Goal: Information Seeking & Learning: Learn about a topic

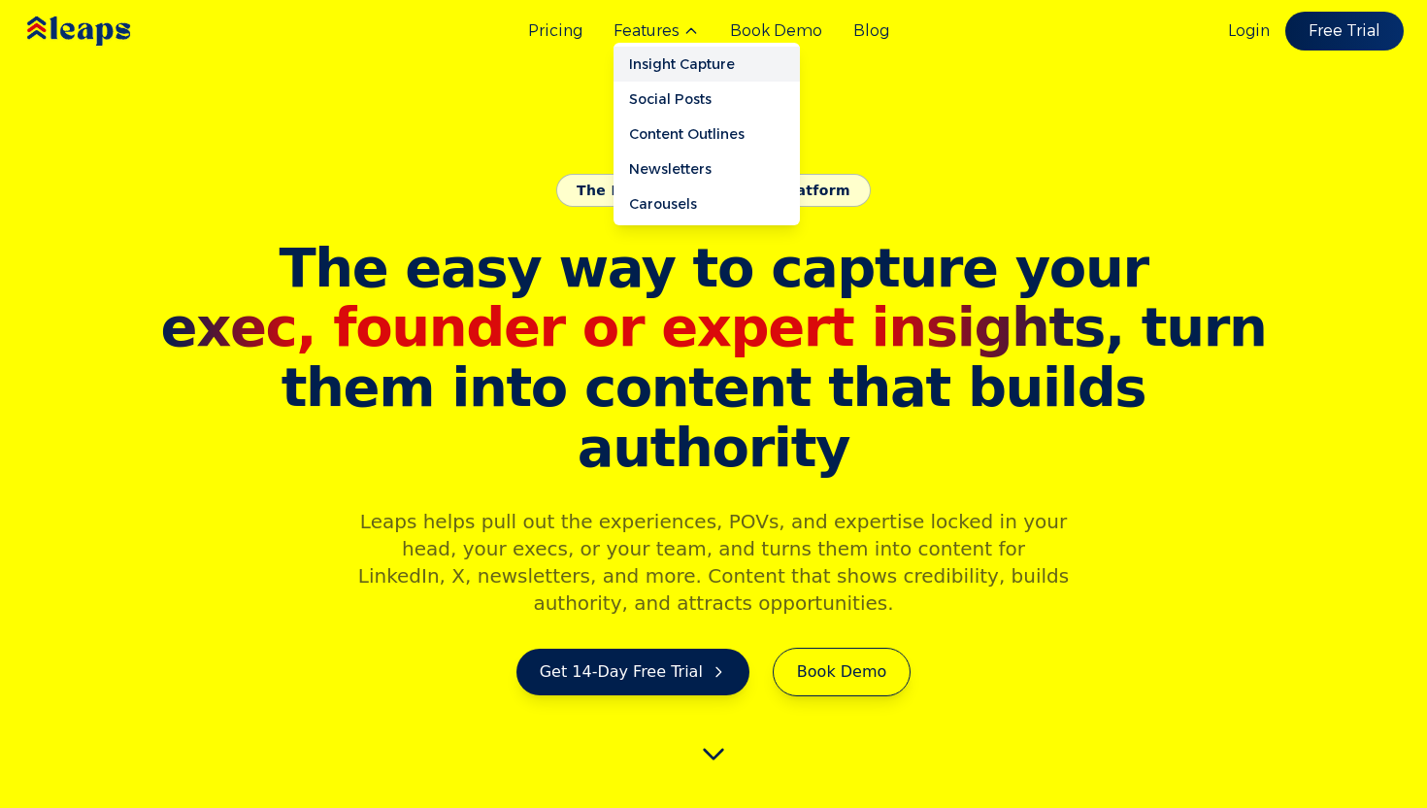
click at [688, 60] on link "Insight Capture" at bounding box center [707, 64] width 186 height 35
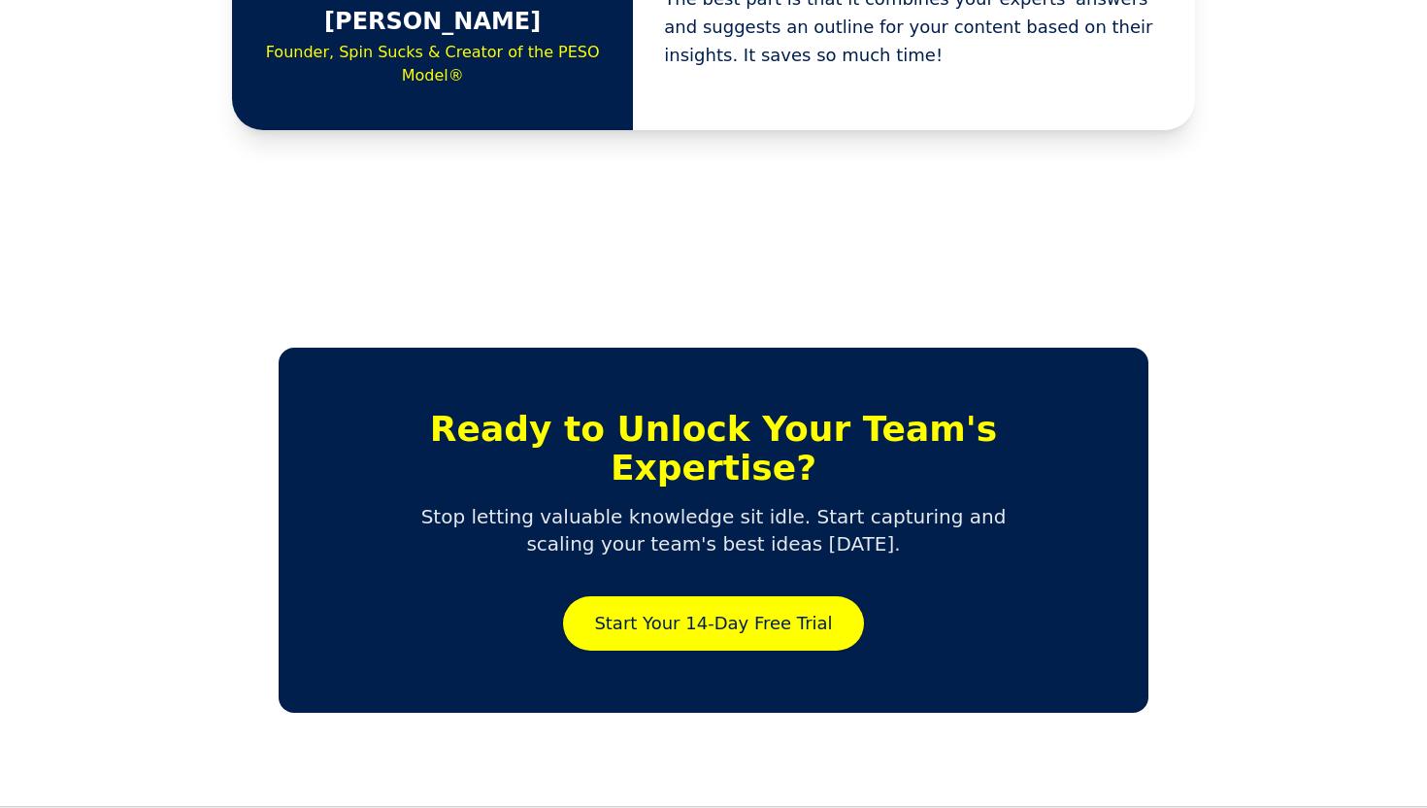
scroll to position [4446, 0]
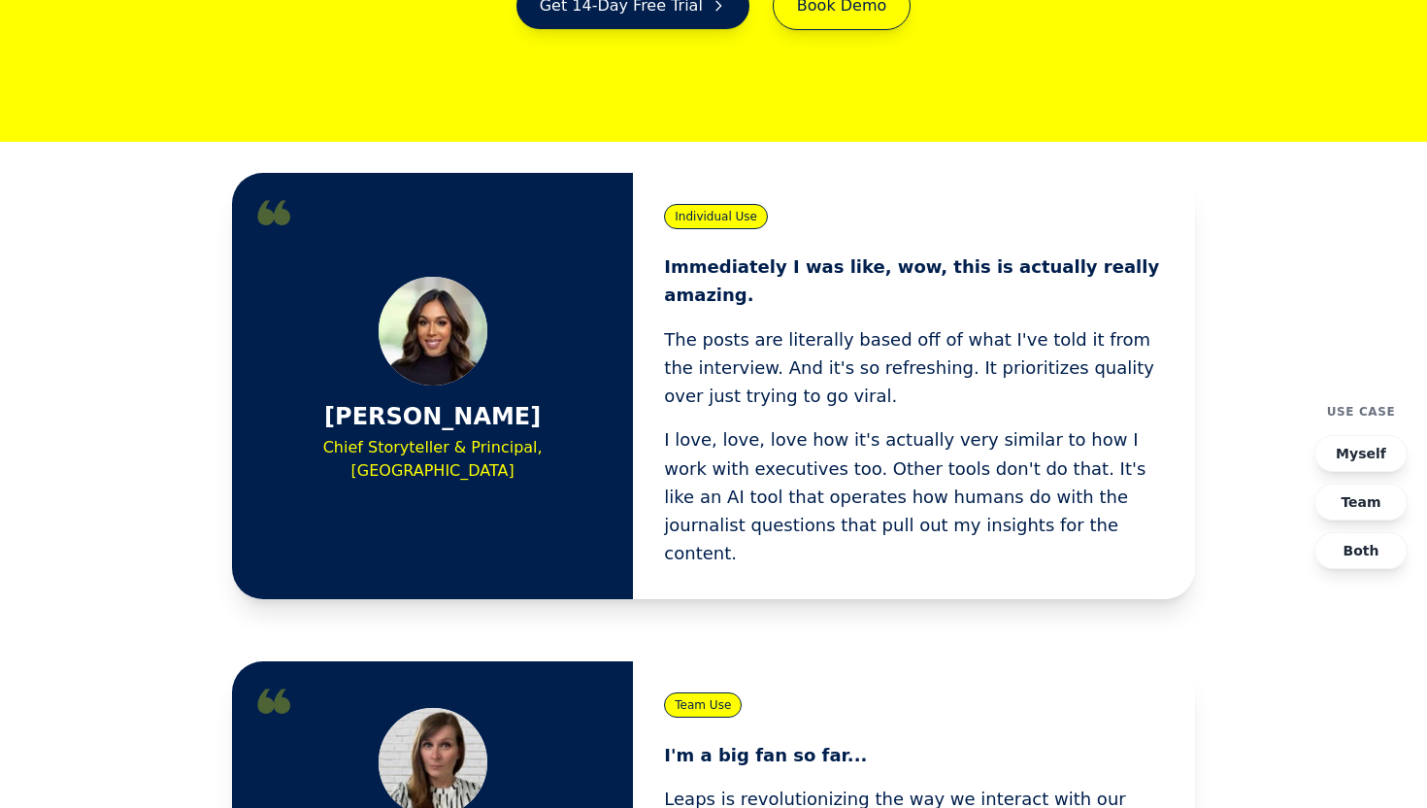
scroll to position [672, 0]
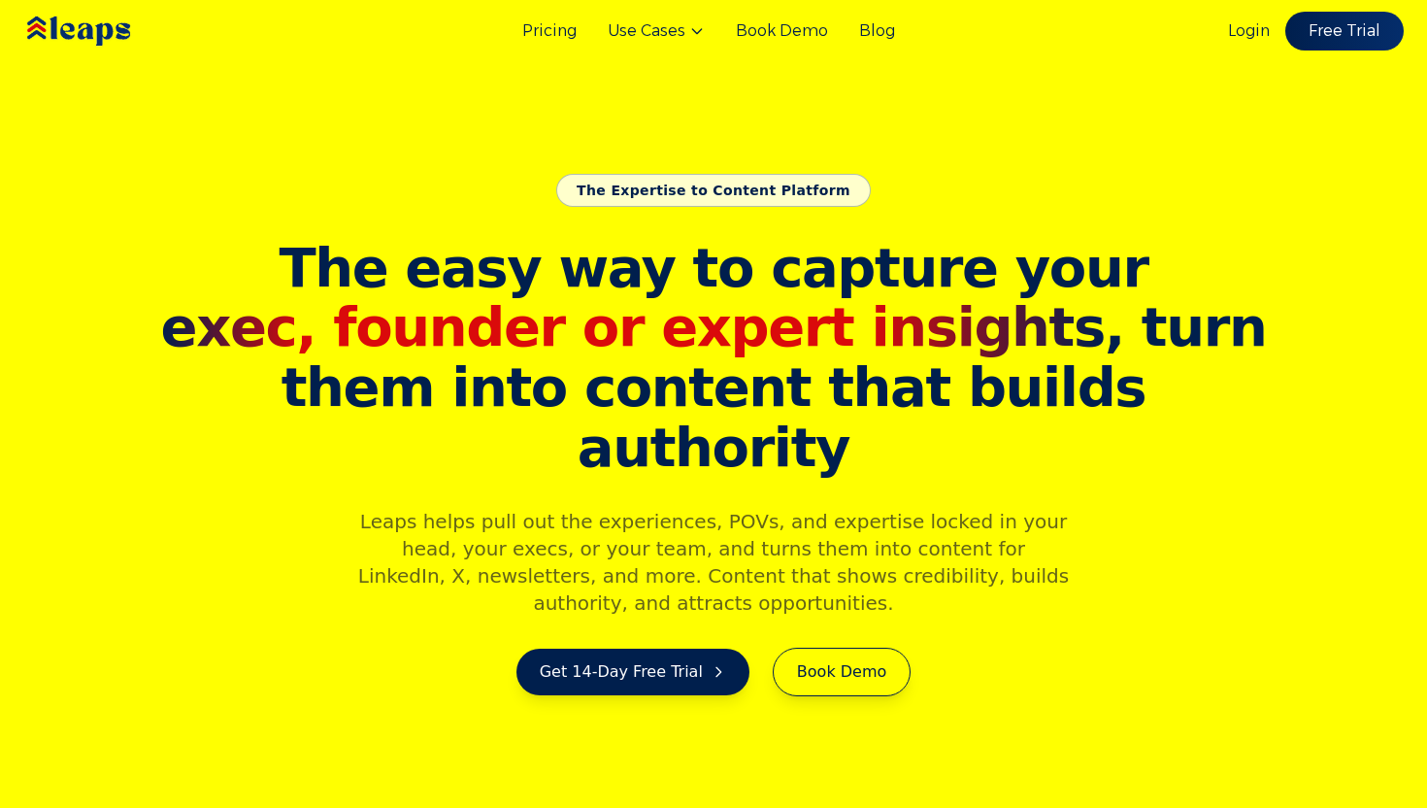
scroll to position [672, 0]
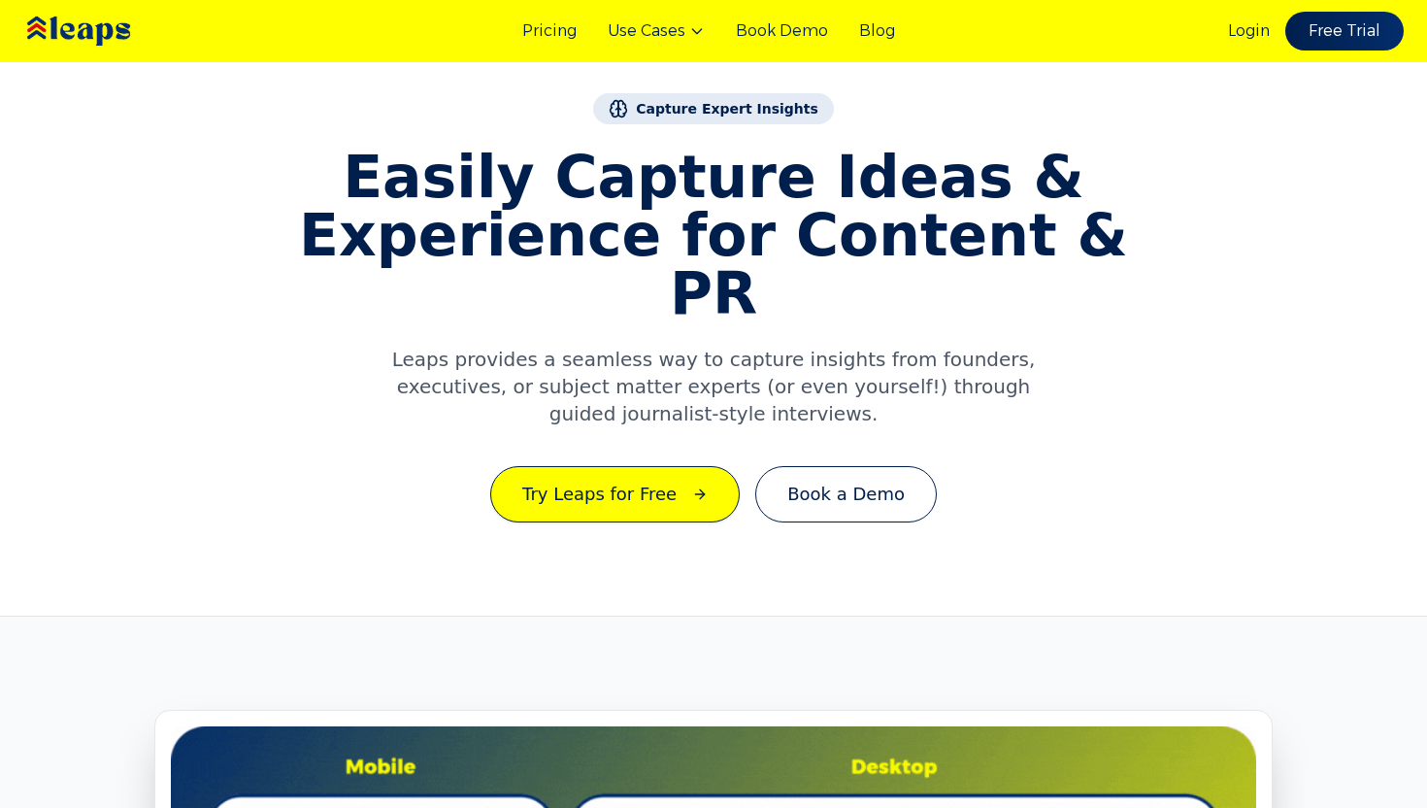
scroll to position [4446, 0]
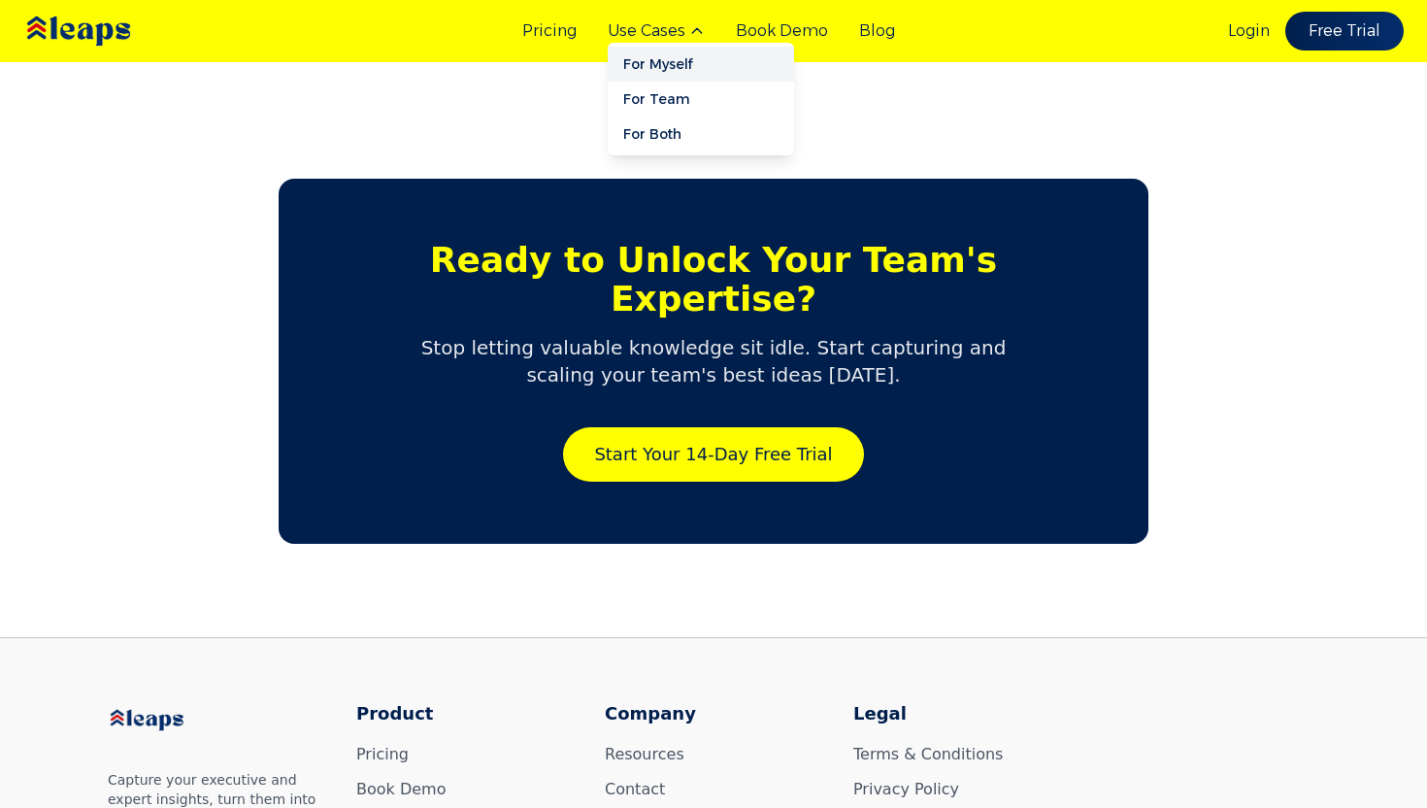
click at [672, 61] on link "For Myself" at bounding box center [701, 64] width 186 height 35
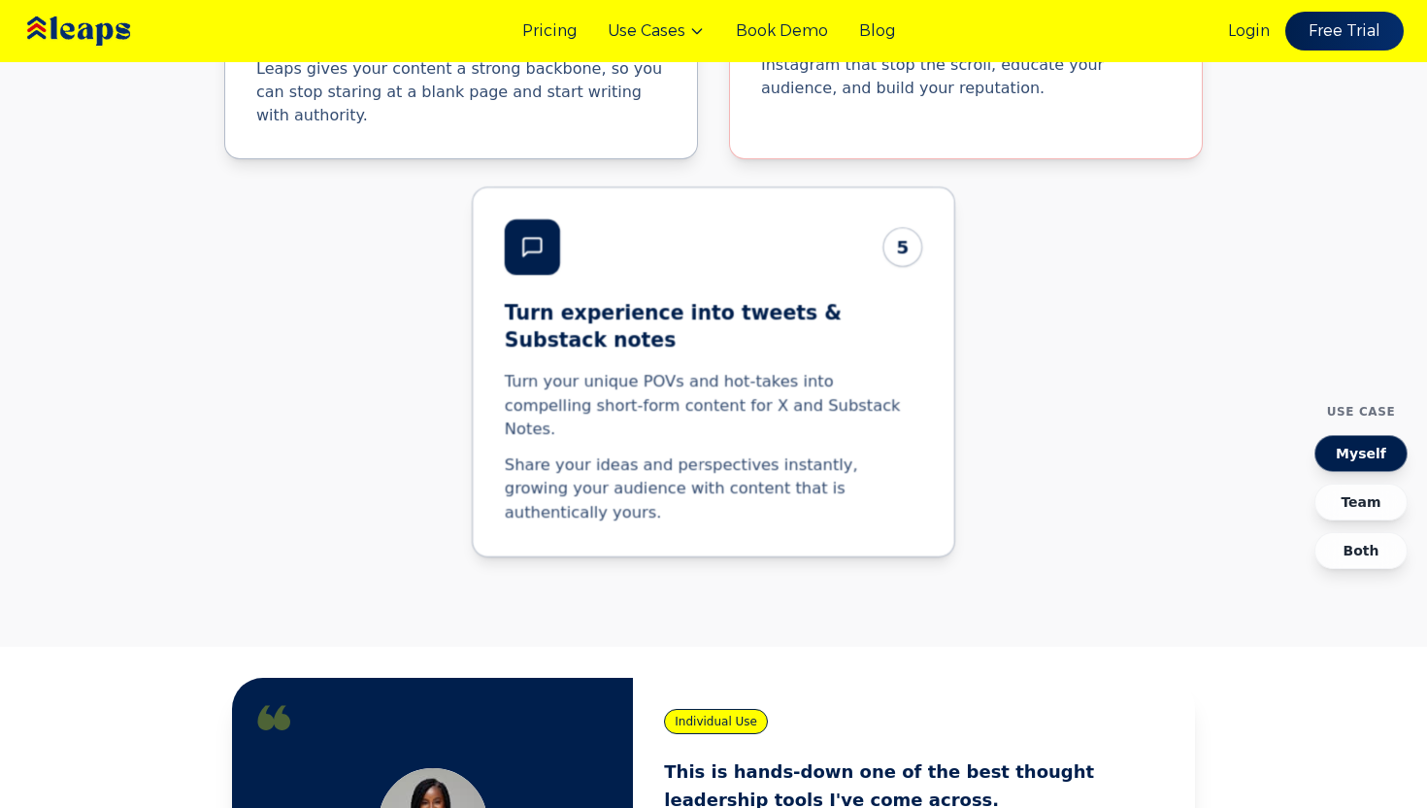
scroll to position [4222, 0]
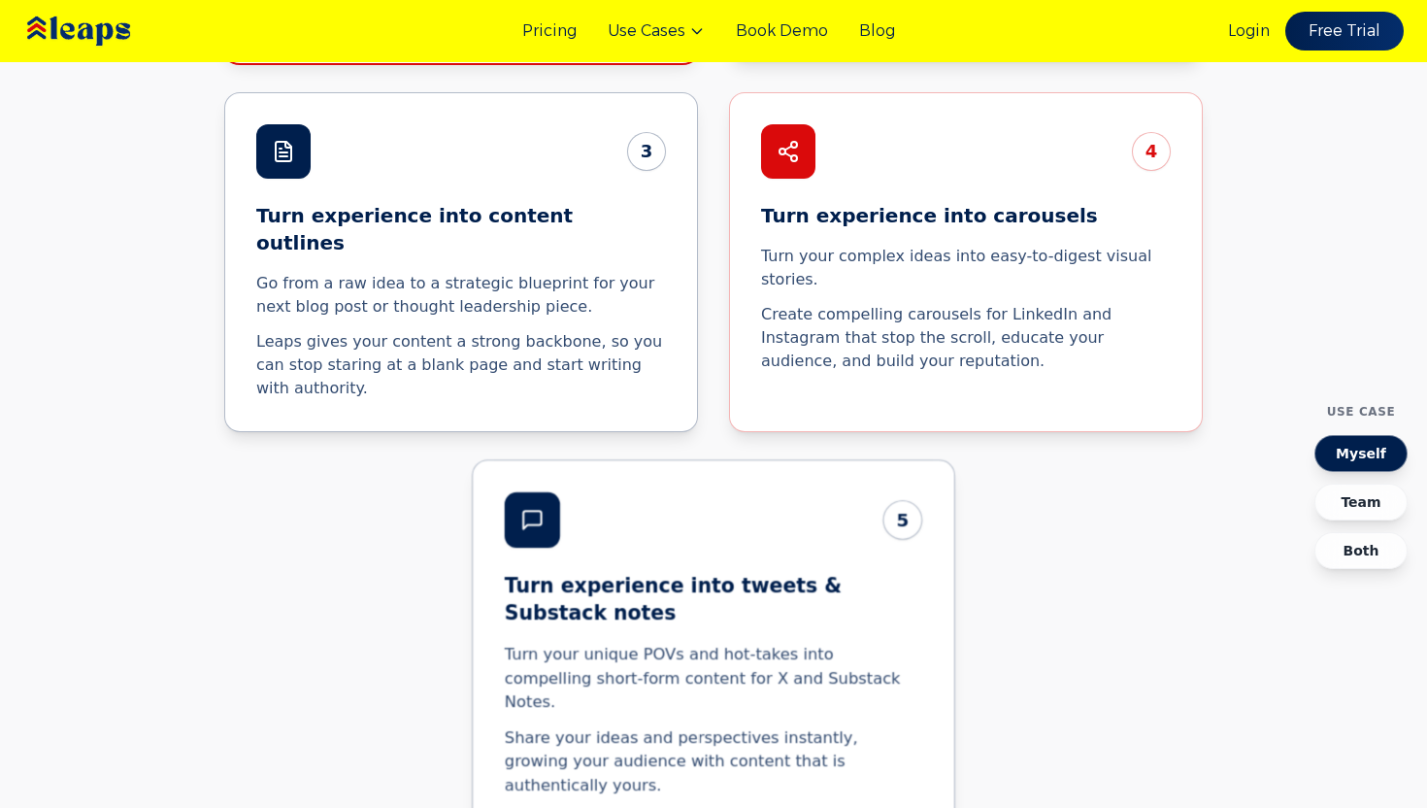
click at [859, 492] on div "5" at bounding box center [713, 519] width 417 height 55
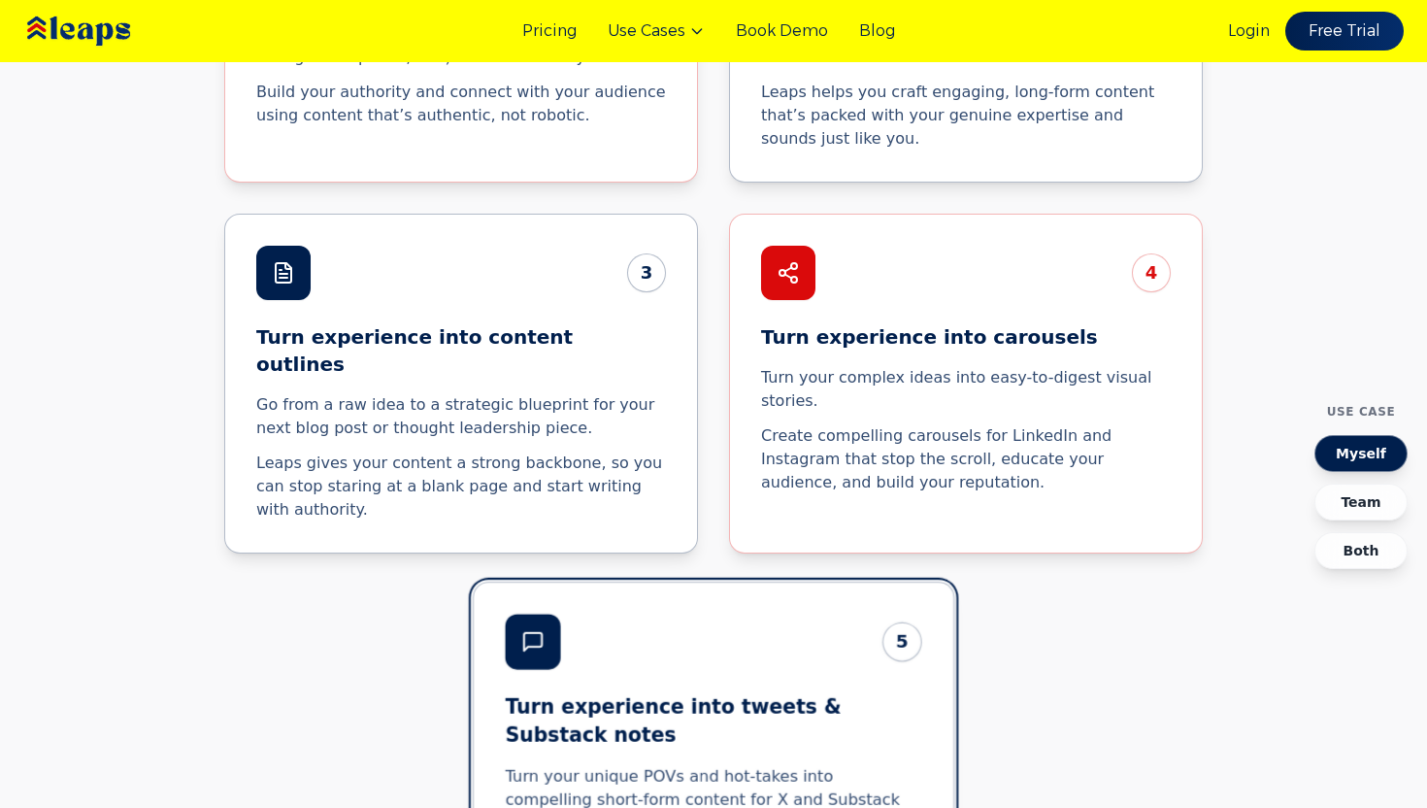
scroll to position [4016, 0]
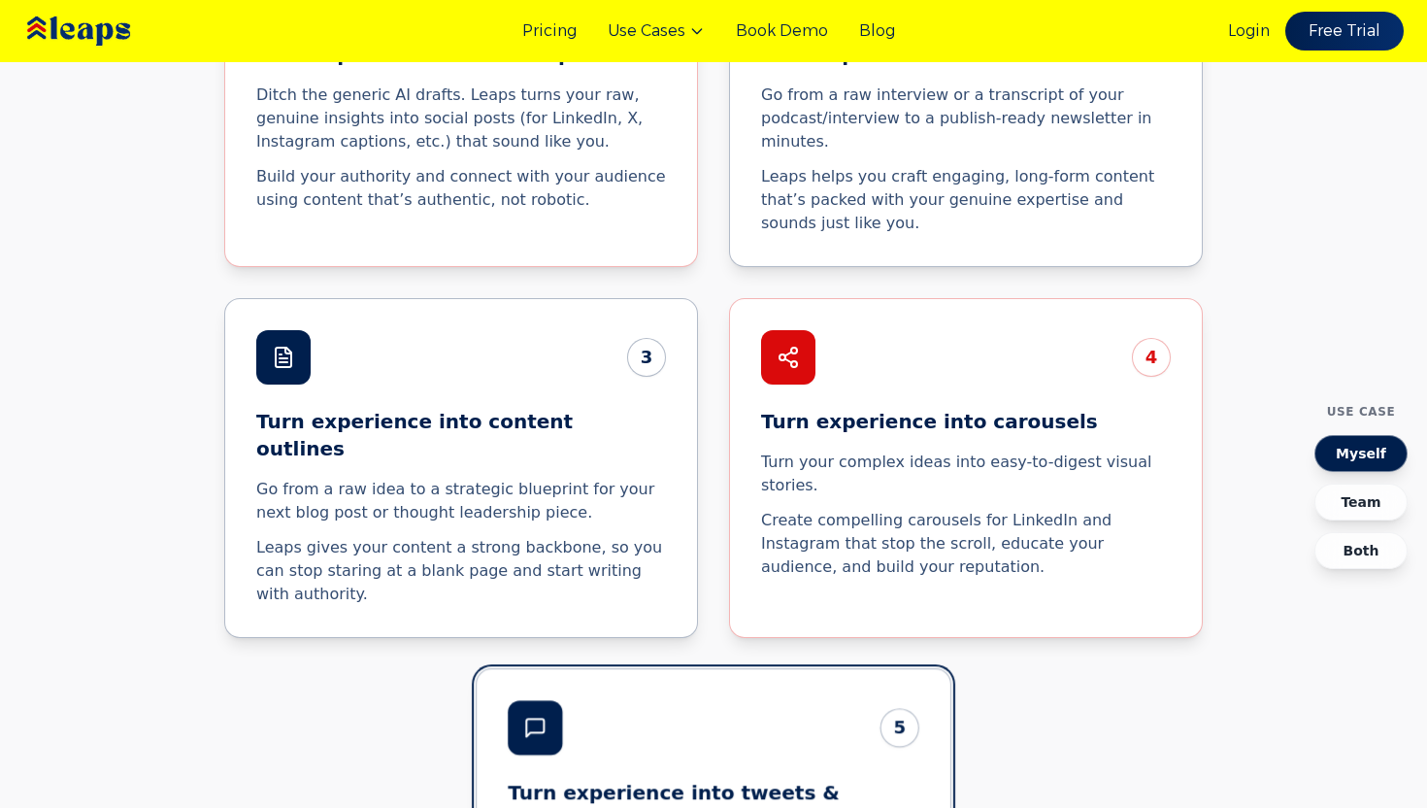
click at [942, 509] on p "Create compelling carousels for LinkedIn and Instagram that stop the scroll, ed…" at bounding box center [966, 544] width 410 height 70
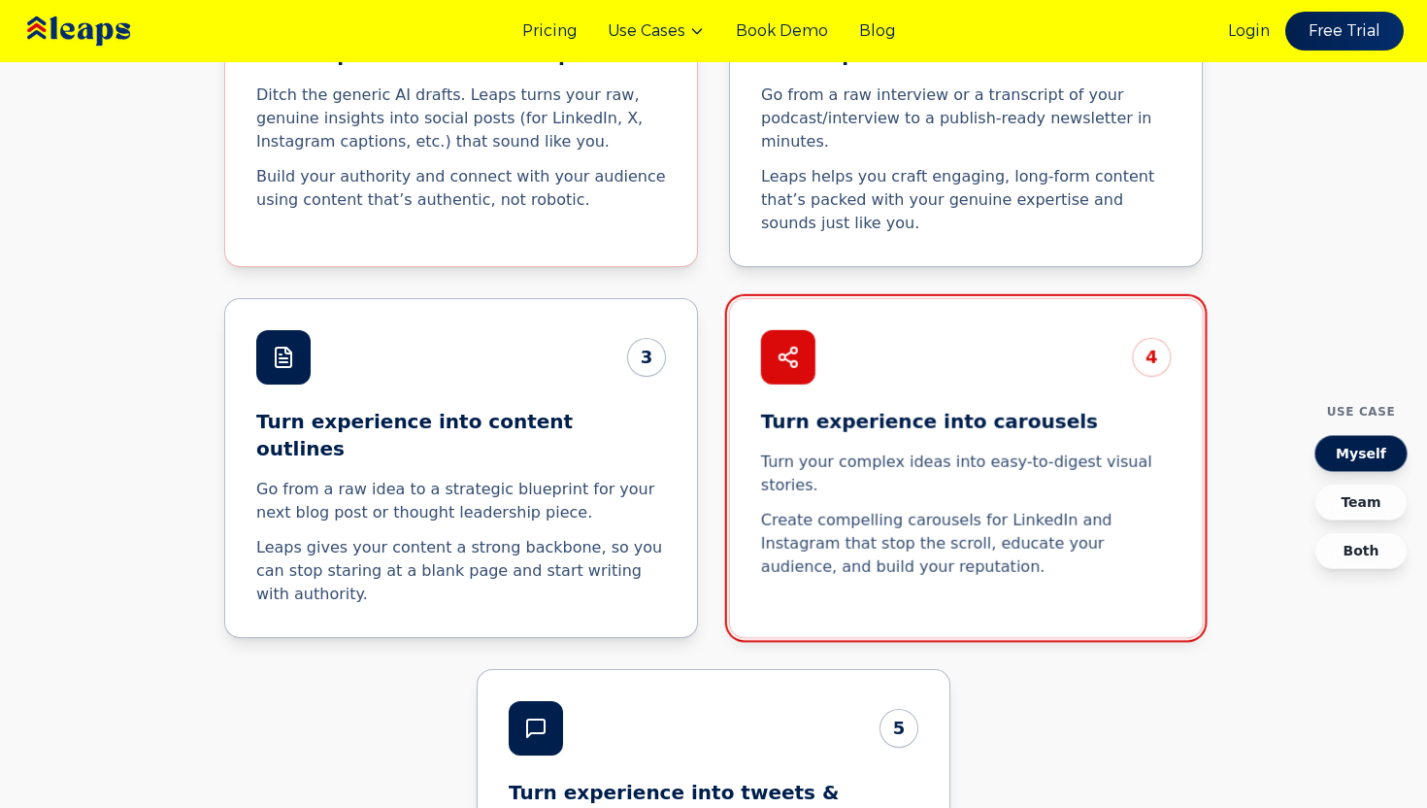
click at [532, 536] on p "Leaps gives your content a strong backbone, so you can stop staring at a blank …" at bounding box center [461, 571] width 410 height 70
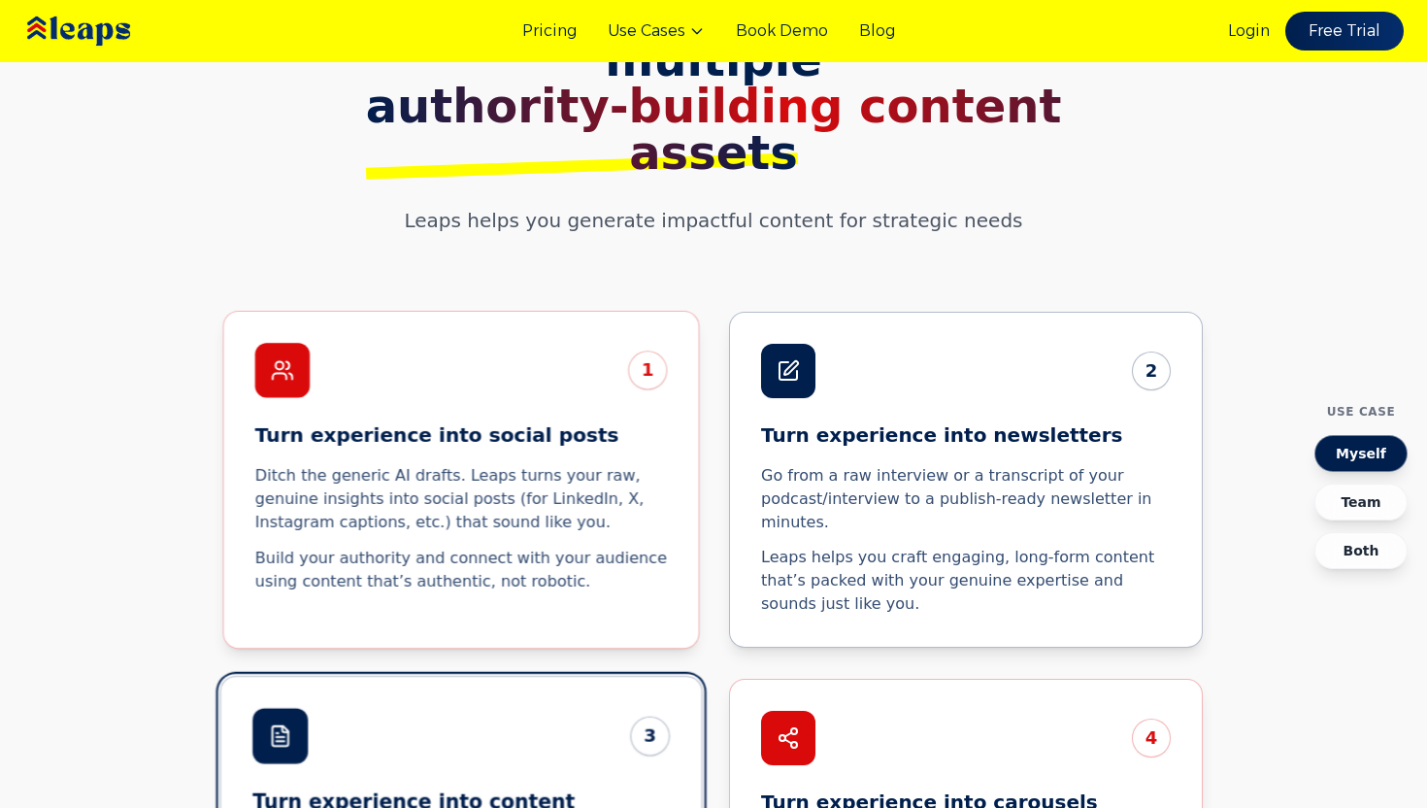
click at [836, 546] on p "Leaps helps you craft engaging, long-form content that’s packed with your genui…" at bounding box center [966, 581] width 410 height 70
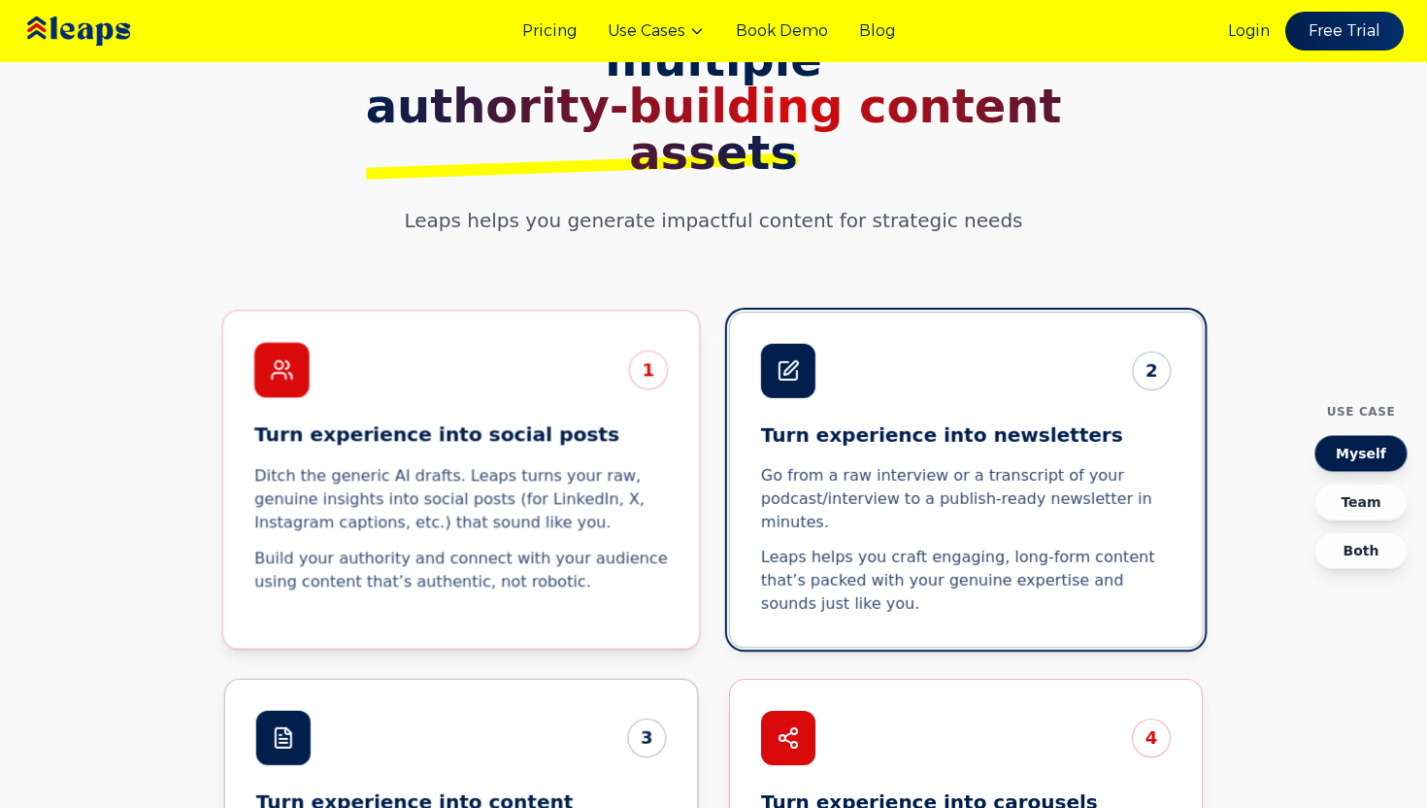
click at [550, 315] on div "1 Turn experience into social posts Ditch the generic AI drafts. Leaps turns yo…" at bounding box center [461, 468] width 477 height 314
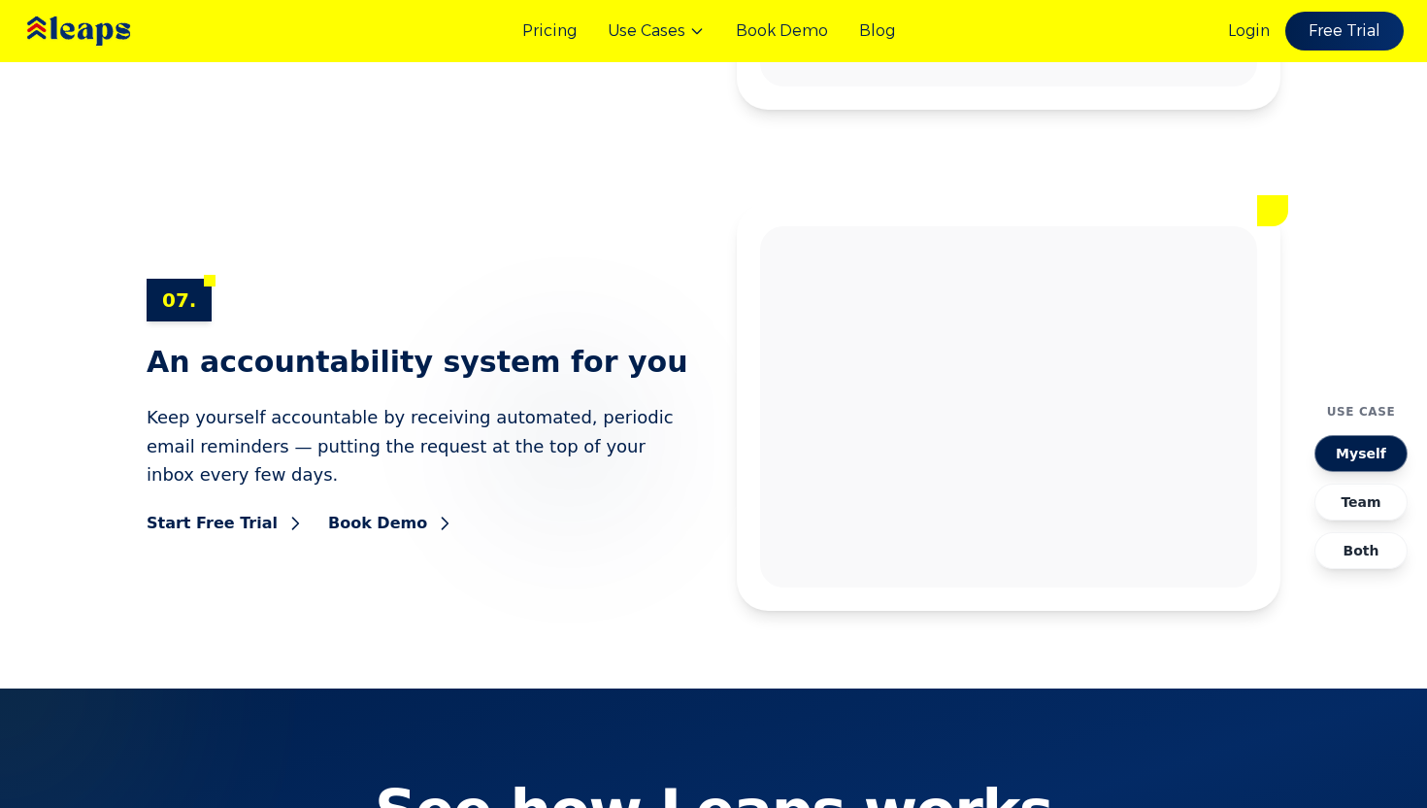
scroll to position [9741, 0]
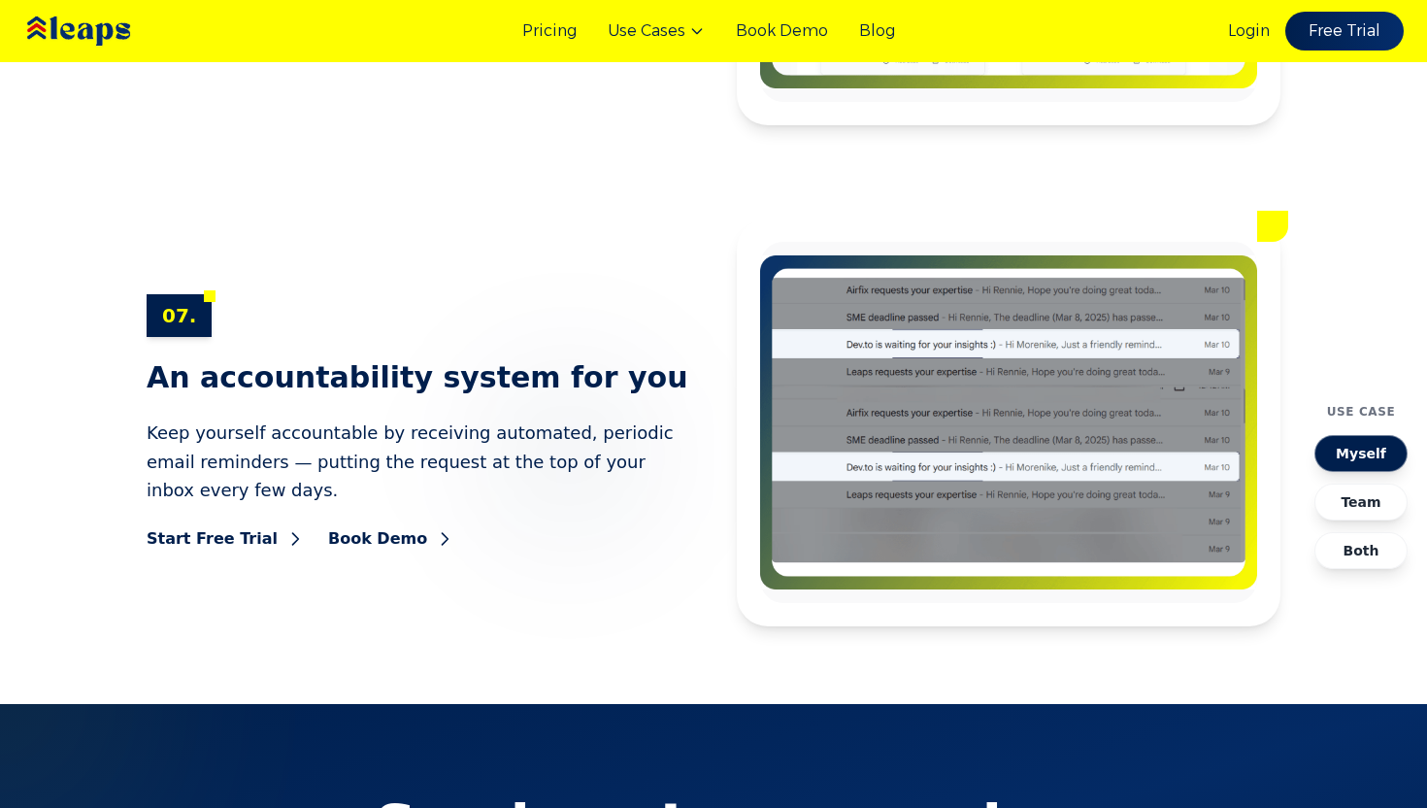
click at [1363, 486] on button "Team" at bounding box center [1360, 501] width 93 height 37
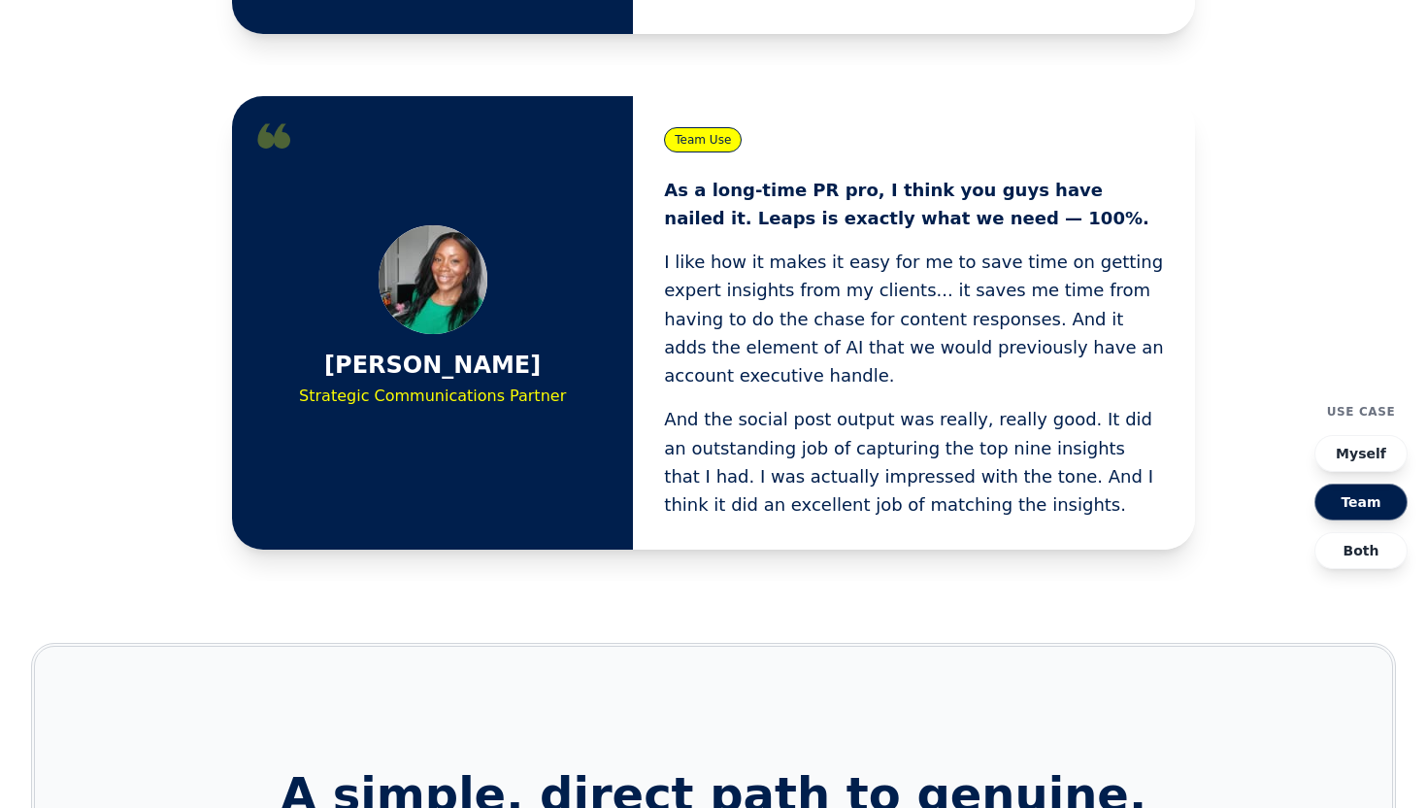
scroll to position [1136, 0]
